Goal: Task Accomplishment & Management: Manage account settings

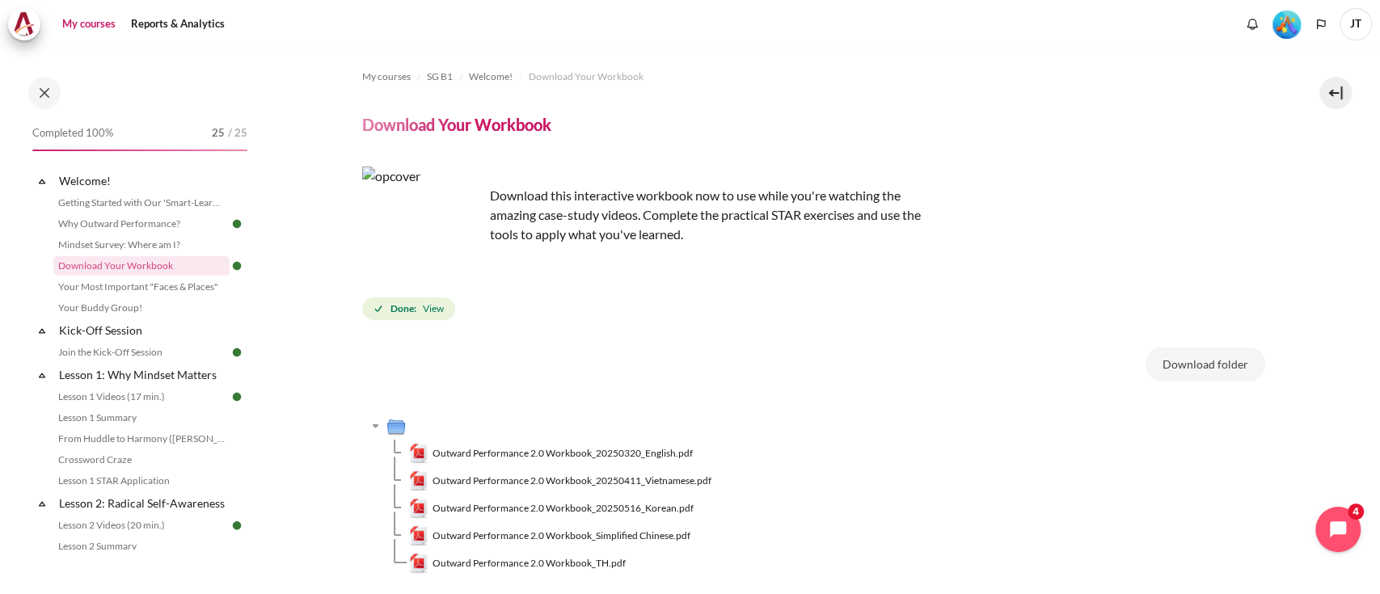
click at [77, 23] on link "My courses" at bounding box center [89, 24] width 65 height 32
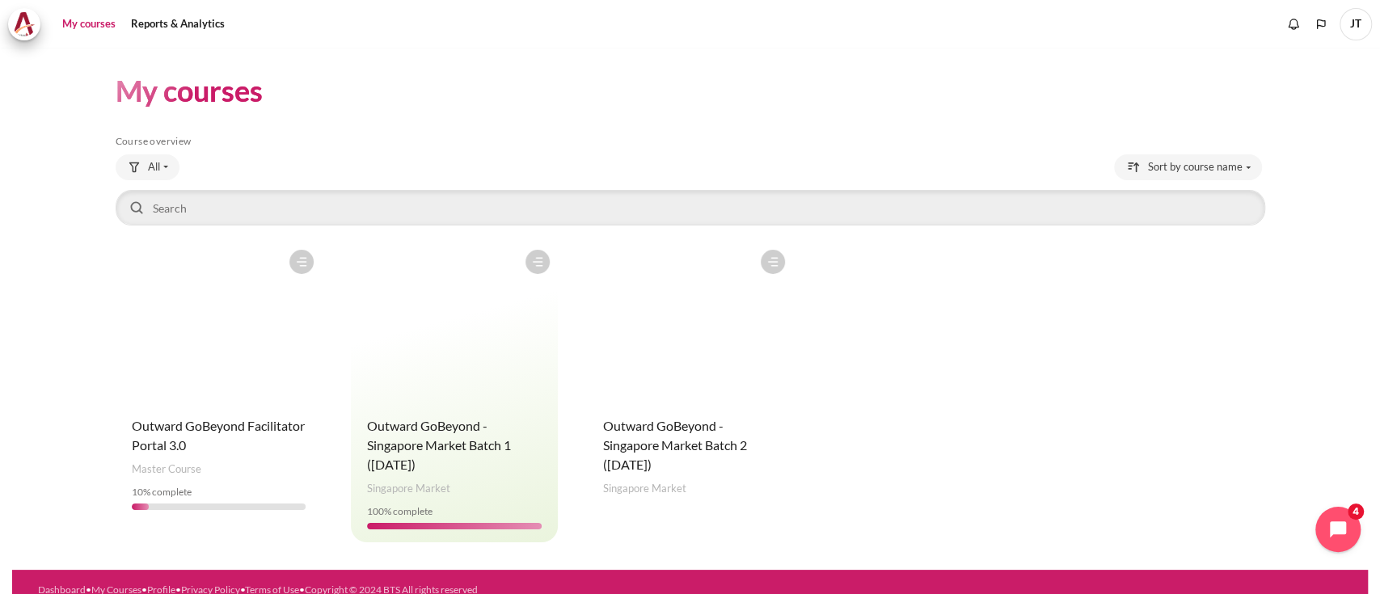
click at [686, 402] on figure "Content" at bounding box center [690, 323] width 207 height 162
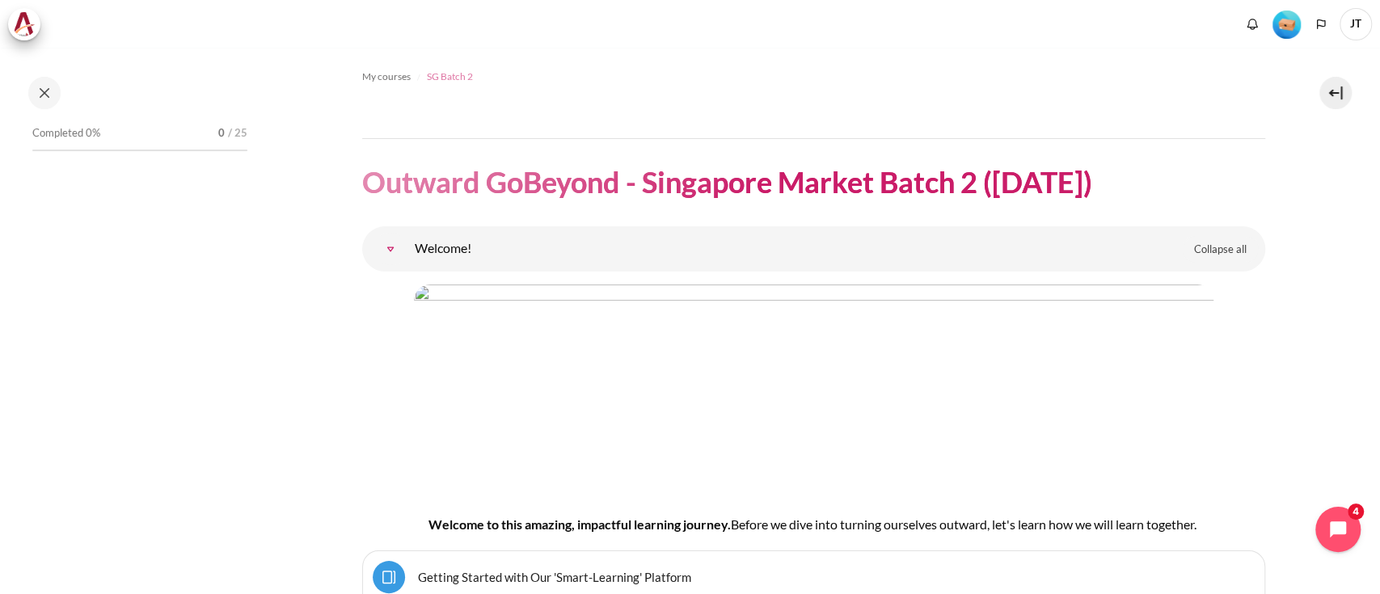
click at [440, 80] on span "SG Batch 2" at bounding box center [450, 77] width 46 height 15
click at [380, 251] on link "Welcome!" at bounding box center [390, 249] width 32 height 32
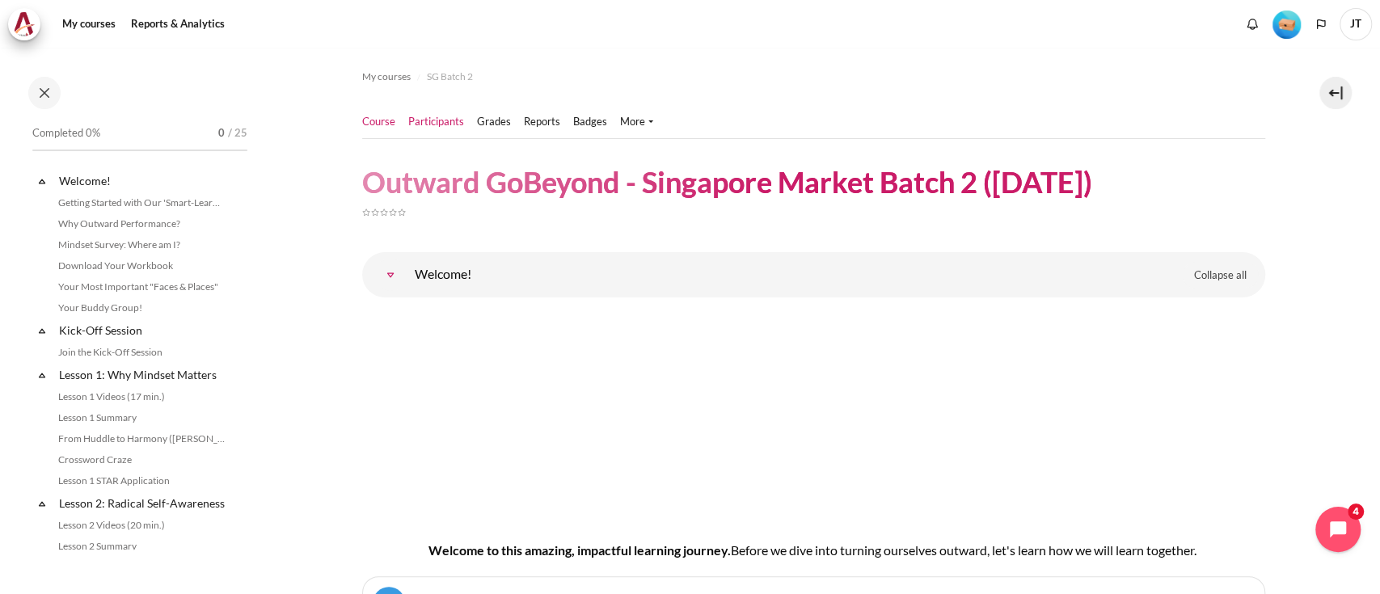
click at [443, 123] on link "Participants" at bounding box center [436, 122] width 56 height 16
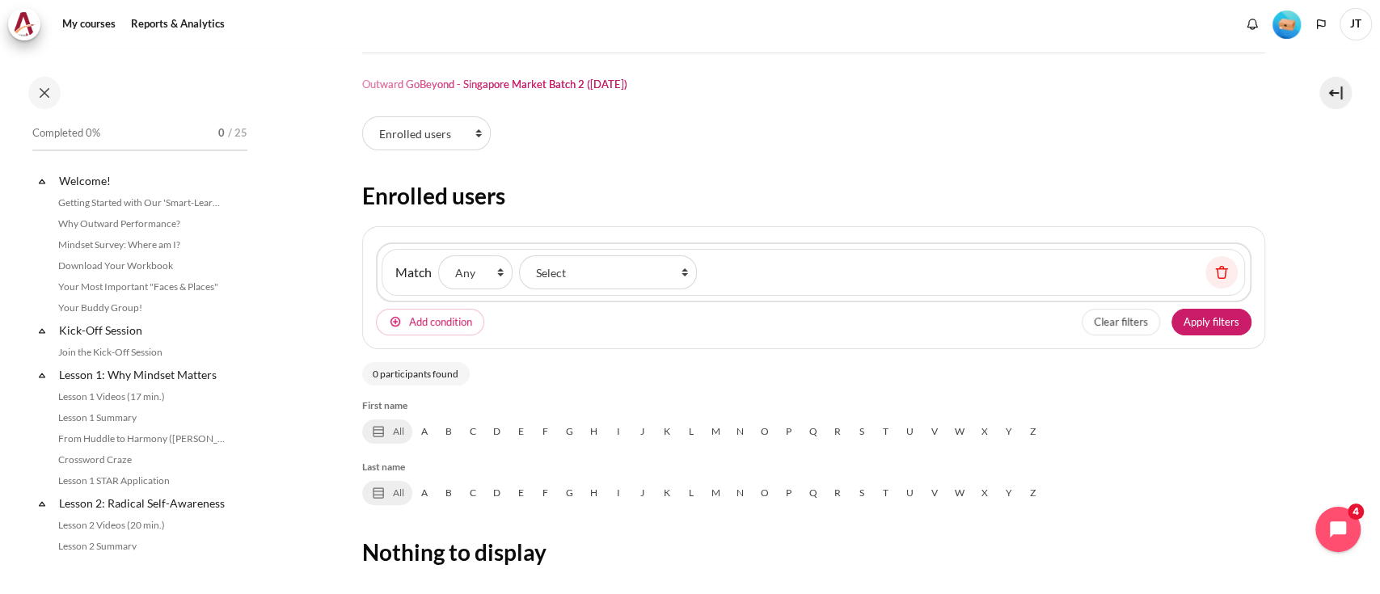
select select "groups"
select select "4980"
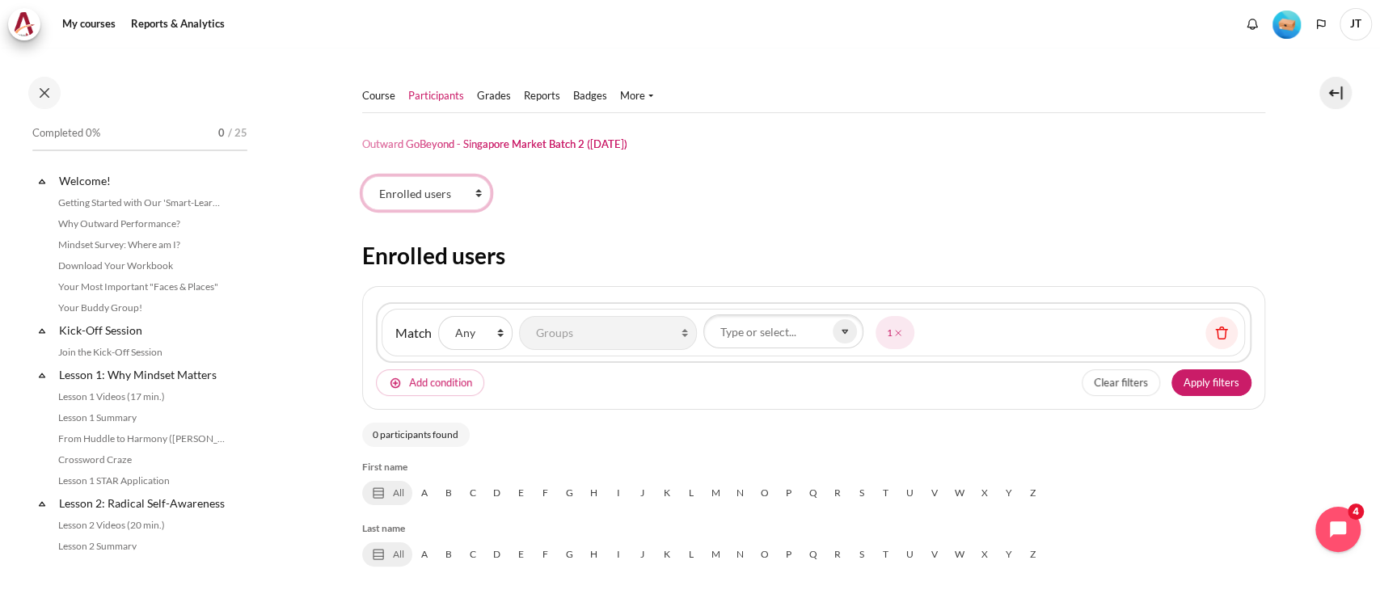
click at [453, 188] on select "Enrolled users Permissions" at bounding box center [426, 193] width 129 height 34
click at [416, 183] on select "Enrolled users Permissions" at bounding box center [426, 193] width 129 height 34
click at [490, 326] on select "None Any All" at bounding box center [475, 333] width 74 height 34
click at [572, 212] on div "Participants tertiary navigation. Enrolled users Permissions" at bounding box center [813, 196] width 903 height 40
click at [526, 99] on link "Reports" at bounding box center [542, 96] width 36 height 16
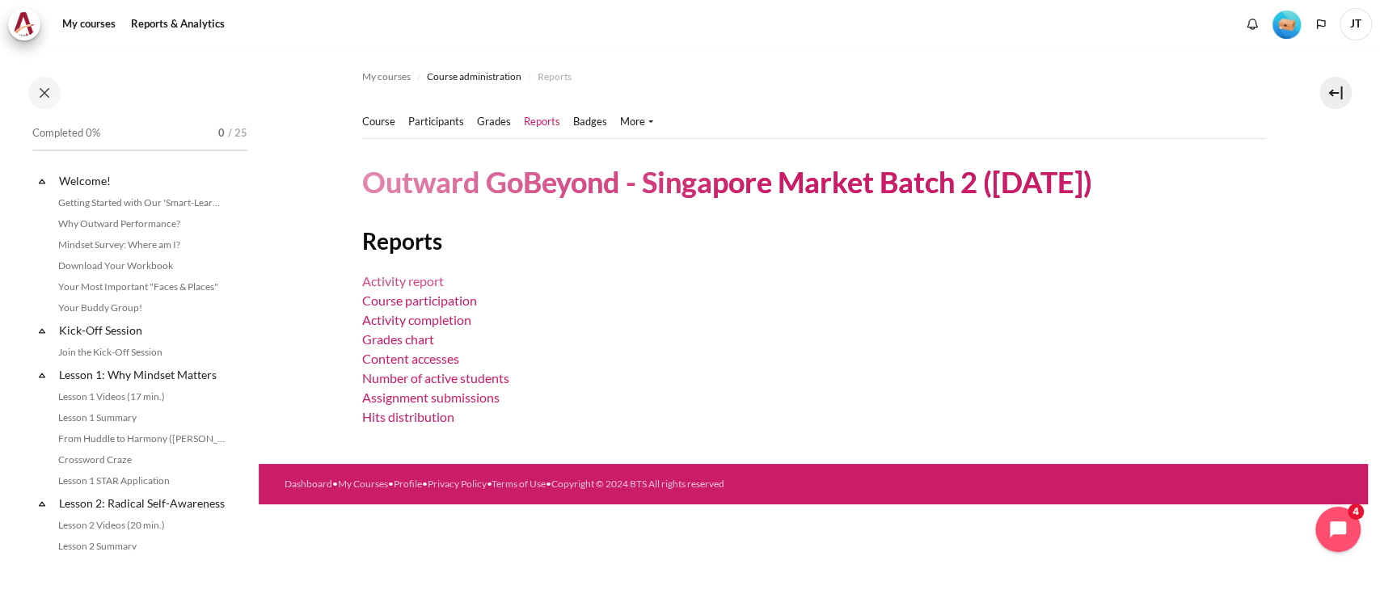
click at [399, 278] on link "Activity report" at bounding box center [403, 280] width 82 height 15
